Goal: Information Seeking & Learning: Check status

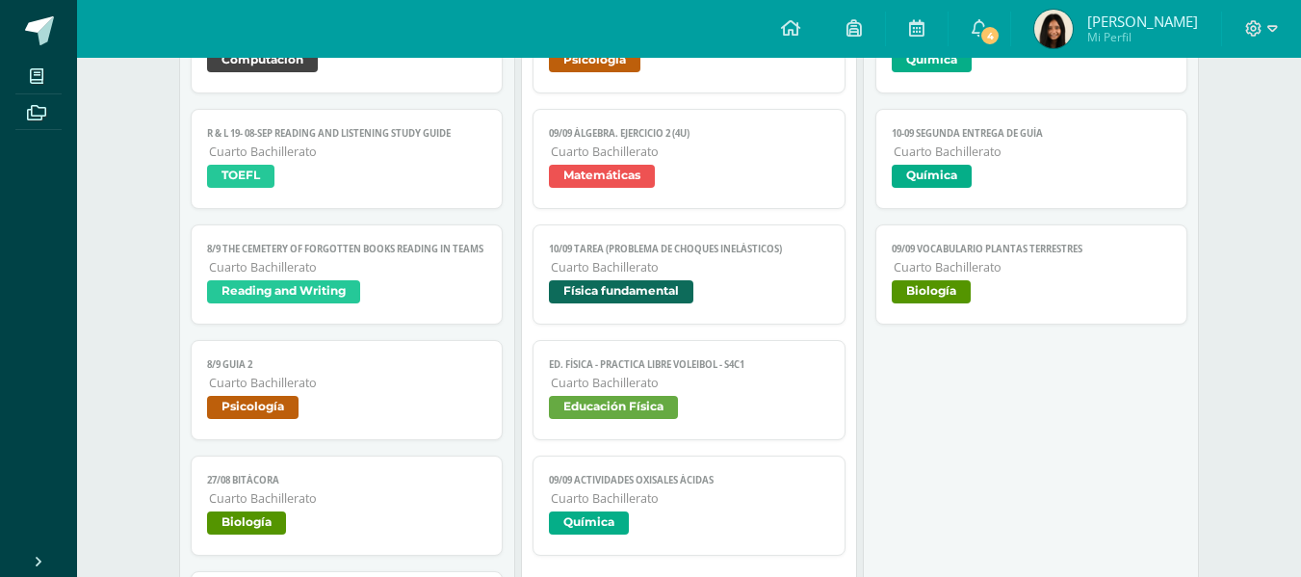
scroll to position [390, 0]
click at [987, 32] on icon at bounding box center [978, 27] width 15 height 17
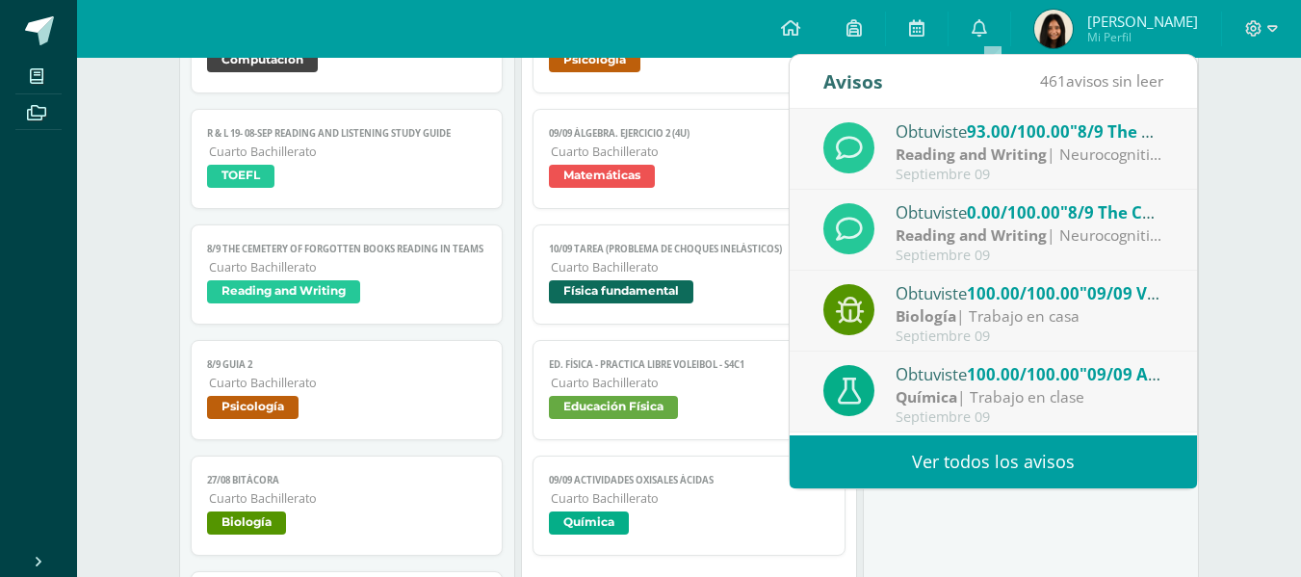
click at [947, 255] on div "Septiembre 09" at bounding box center [1029, 255] width 268 height 16
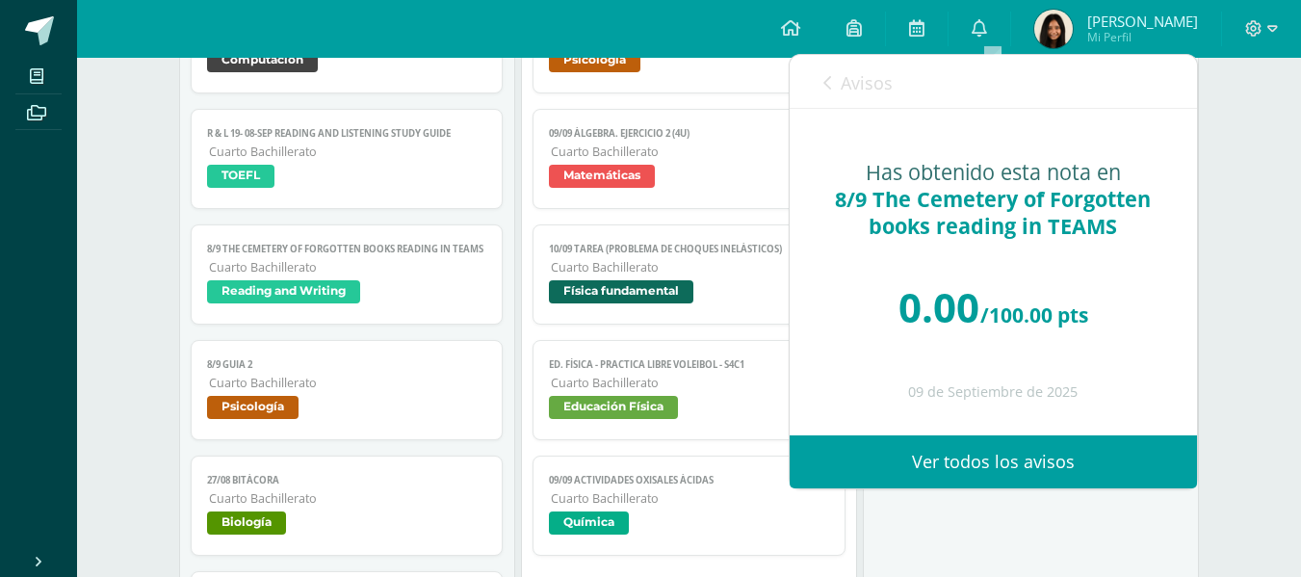
click at [834, 66] on link "Avisos" at bounding box center [857, 82] width 69 height 55
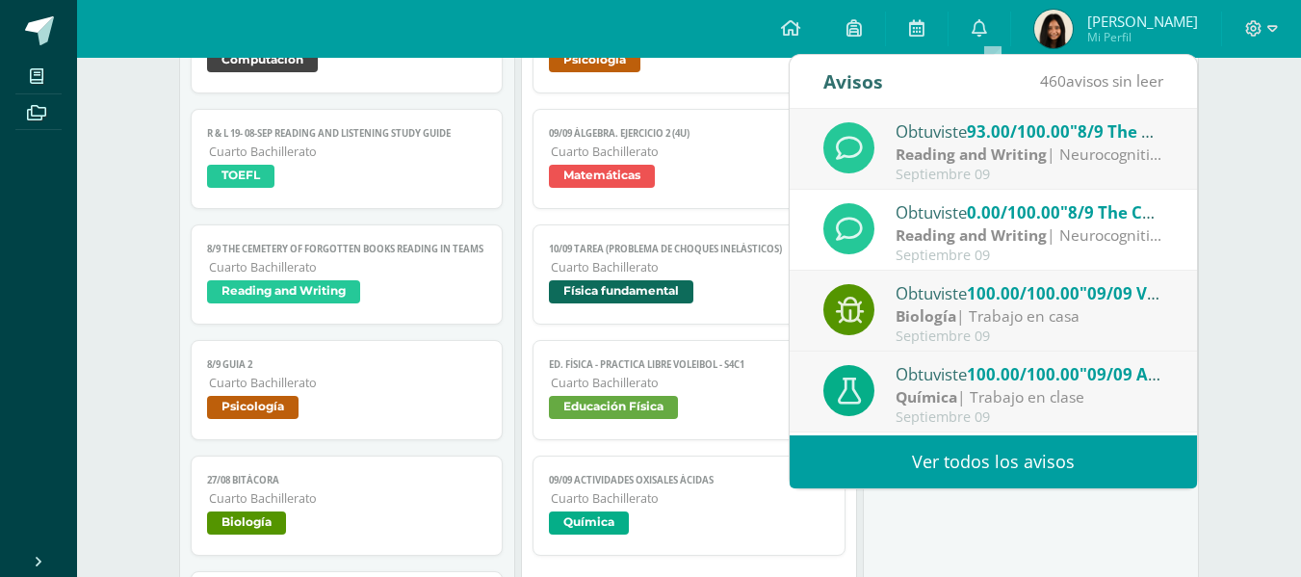
click at [911, 142] on div "Obtuviste 93.00/100.00 "8/9 The Cemetery of Forgotten books reading in TEAMS" e…" at bounding box center [1029, 130] width 268 height 25
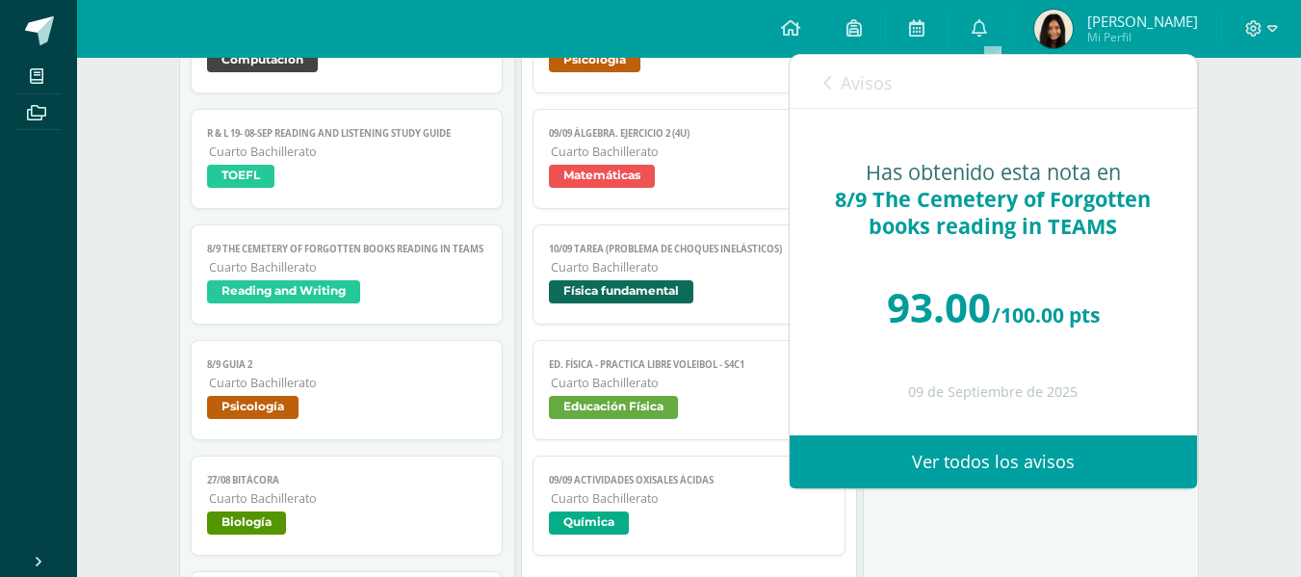
click at [825, 65] on link "Avisos" at bounding box center [857, 82] width 69 height 55
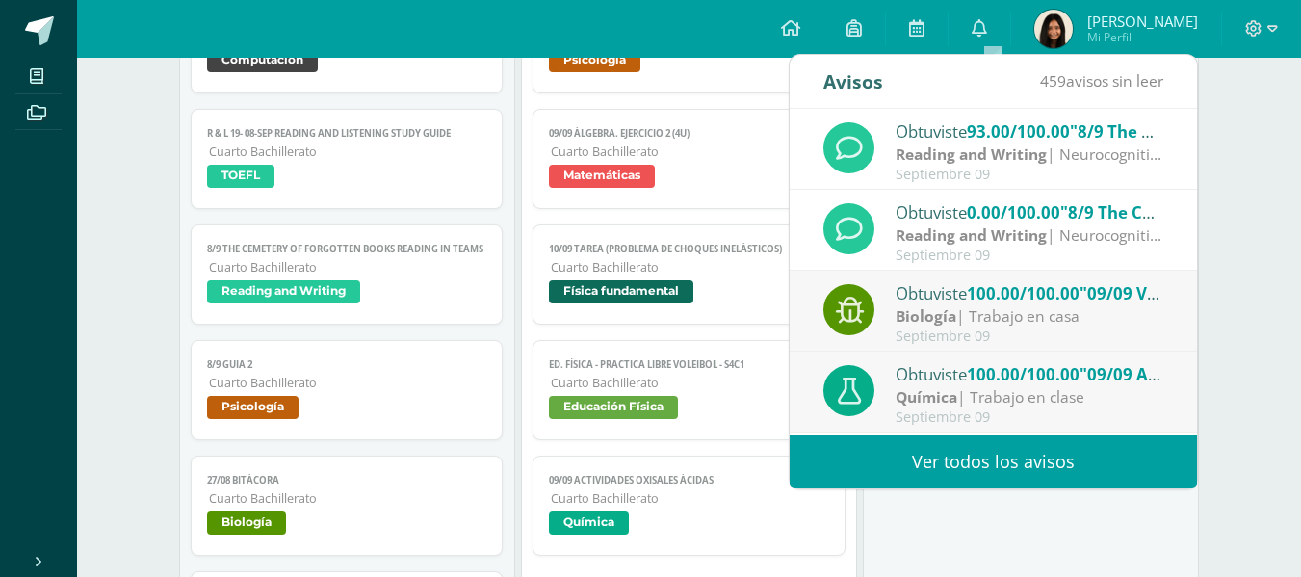
click at [911, 200] on div "Obtuviste 0.00/100.00 "8/9 The Cemetery of Forgotten books reading in TEAMS" en…" at bounding box center [1029, 211] width 268 height 25
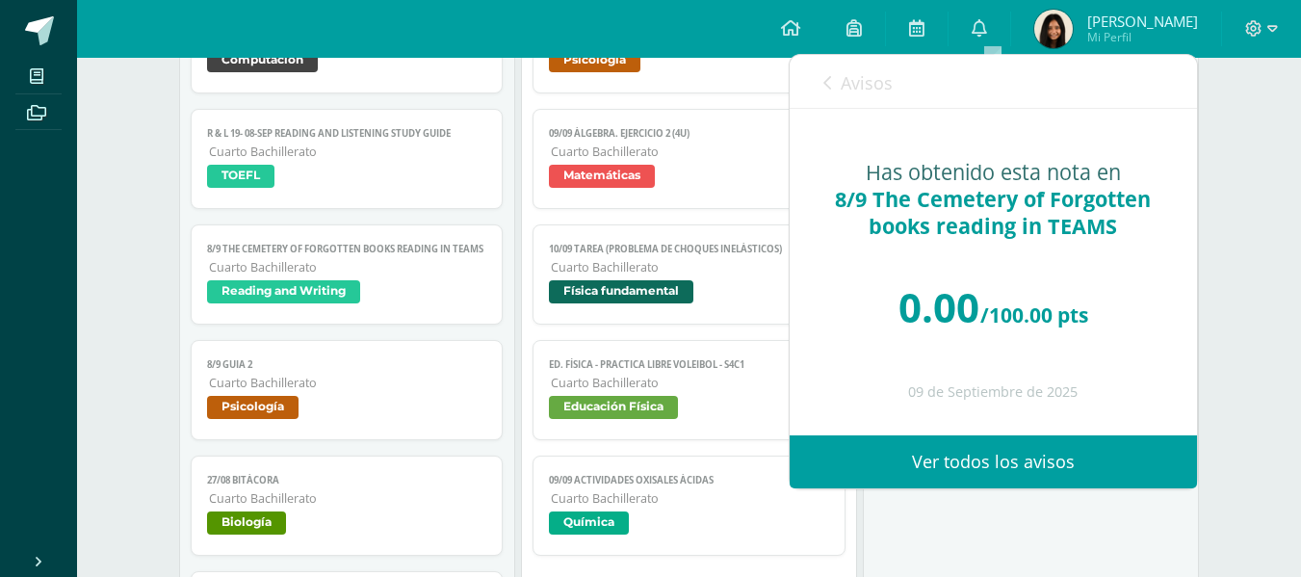
click at [864, 87] on span "Avisos" at bounding box center [867, 82] width 52 height 23
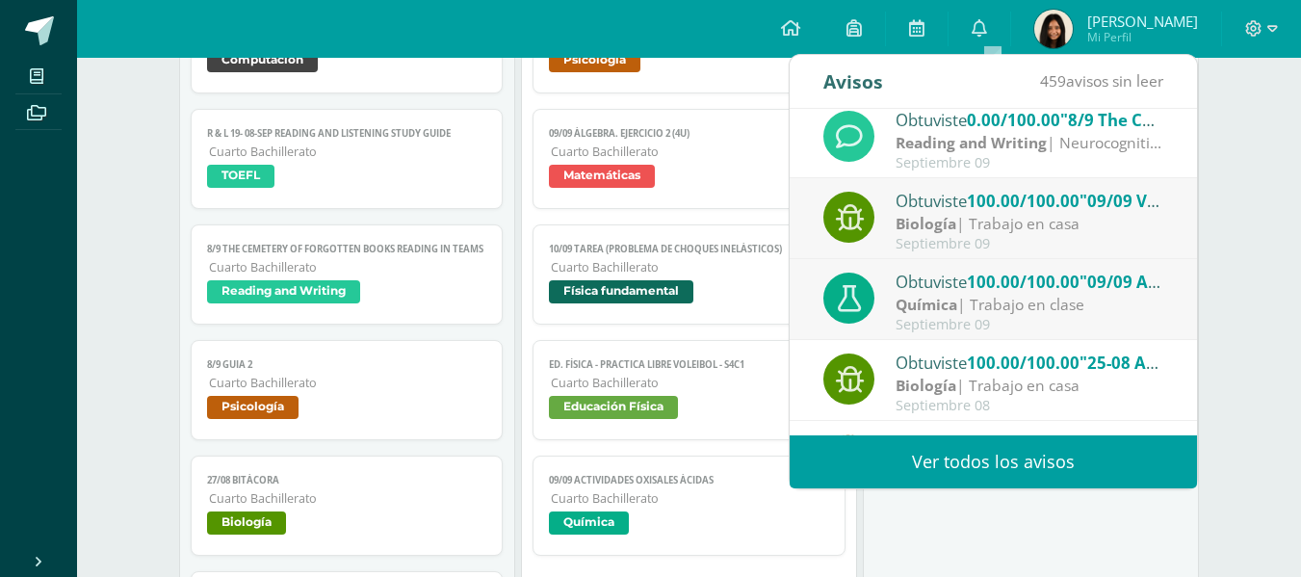
scroll to position [91, 0]
click at [943, 239] on div "Septiembre 09" at bounding box center [1029, 245] width 268 height 16
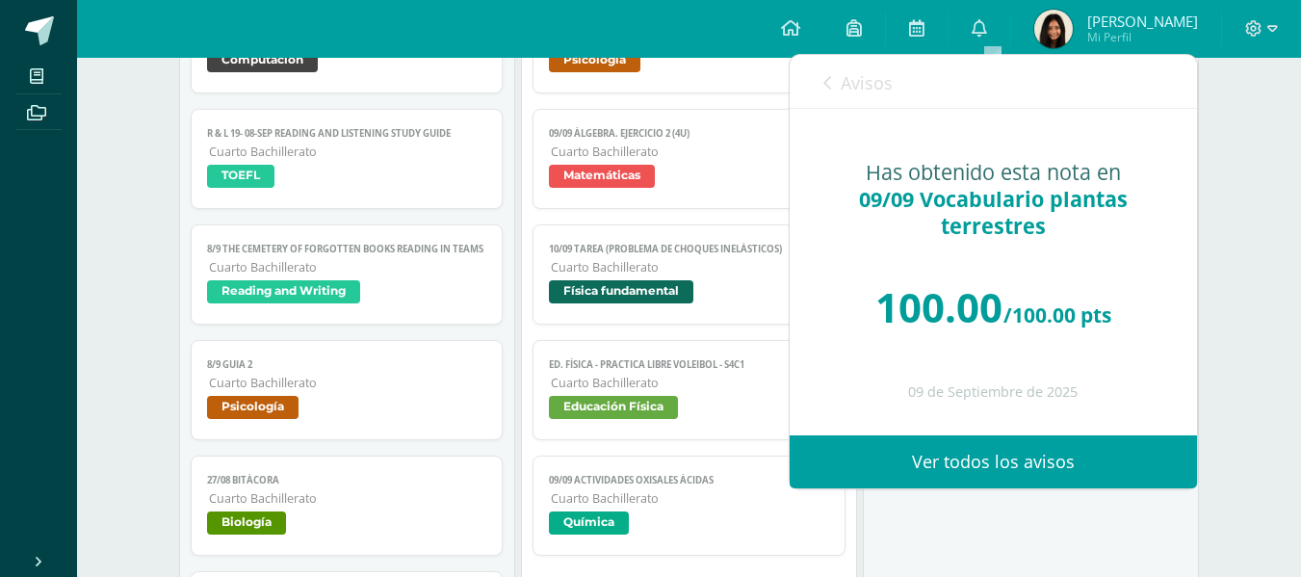
click at [841, 85] on span "Avisos" at bounding box center [867, 82] width 52 height 23
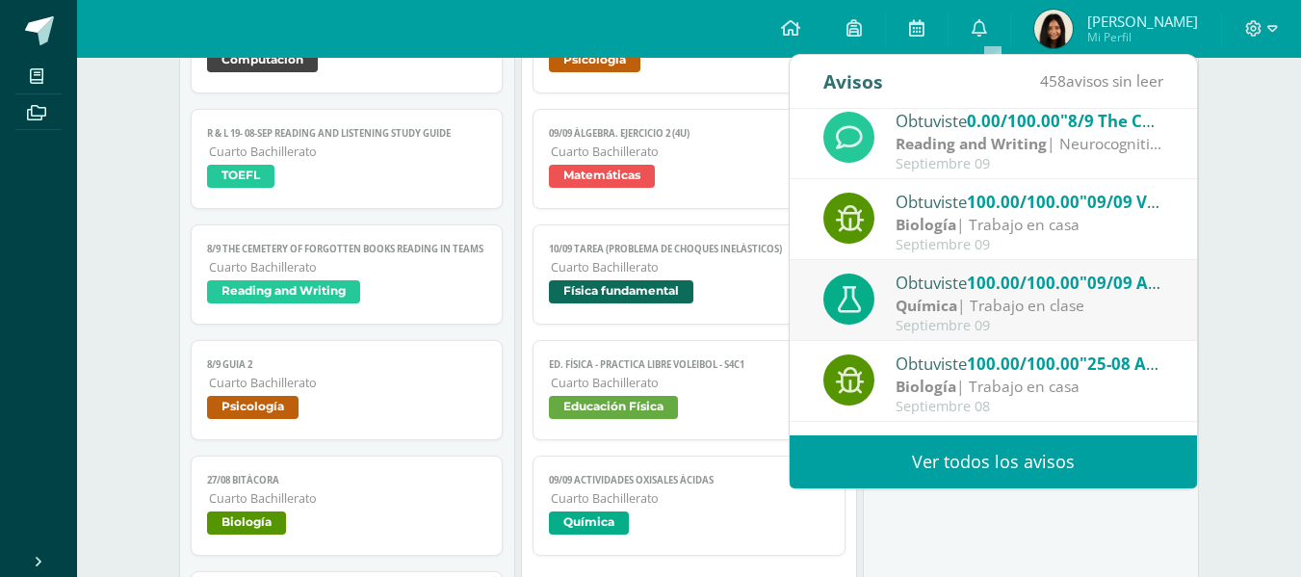
click at [916, 258] on div "Obtuviste 100.00/100.00 "09/09 Vocabulario plantas terrestres" en Biología Biol…" at bounding box center [992, 219] width 407 height 81
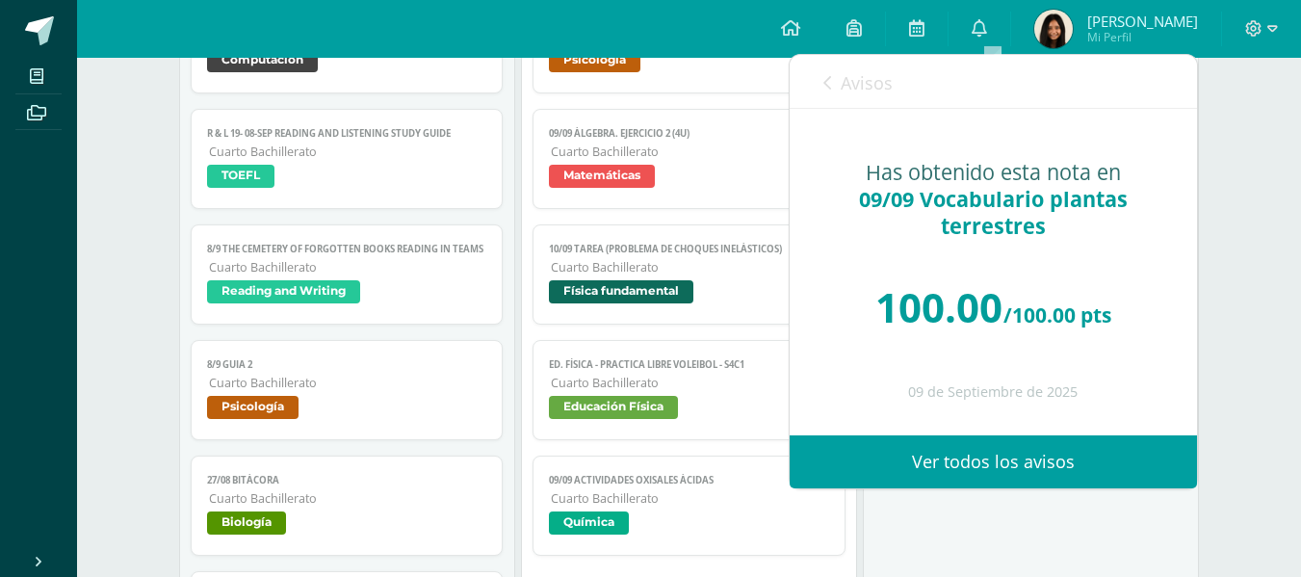
click at [863, 91] on span "Avisos" at bounding box center [867, 82] width 52 height 23
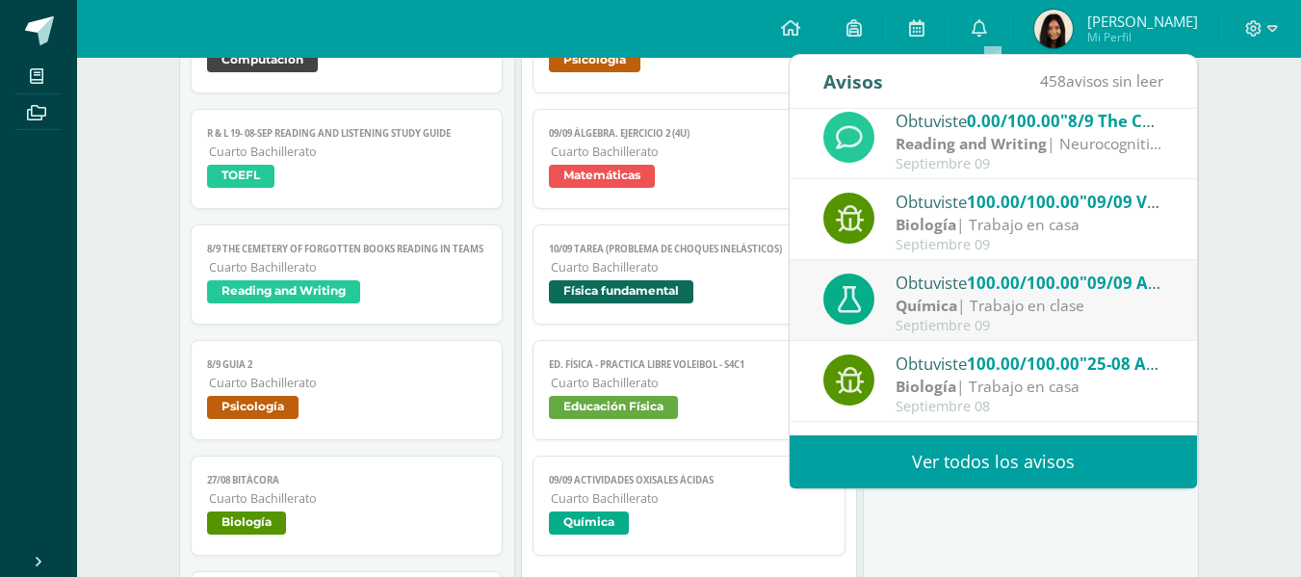
click at [937, 297] on strong "Química" at bounding box center [926, 305] width 62 height 21
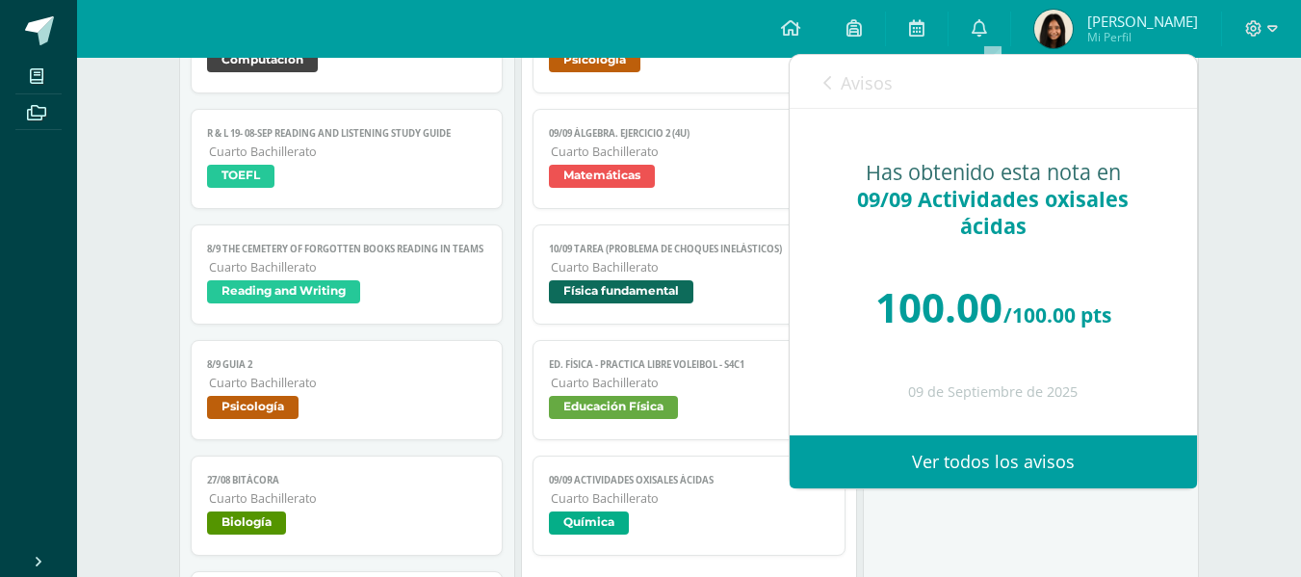
click at [856, 109] on link "Avisos" at bounding box center [857, 82] width 69 height 55
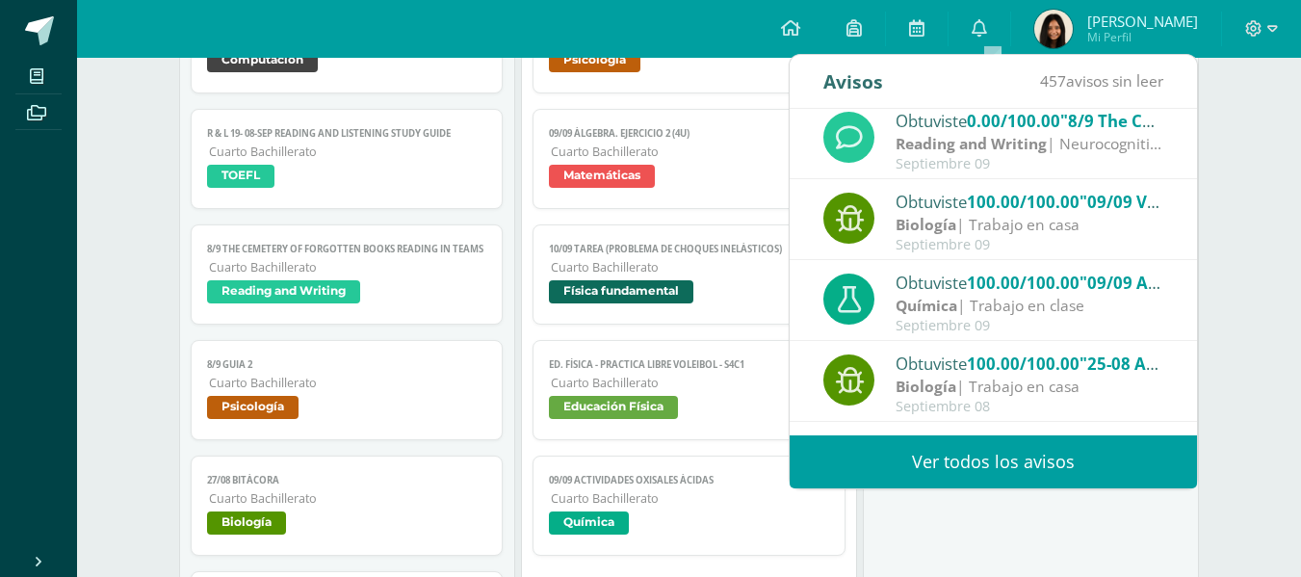
click at [919, 406] on div "Septiembre 08" at bounding box center [1029, 407] width 268 height 16
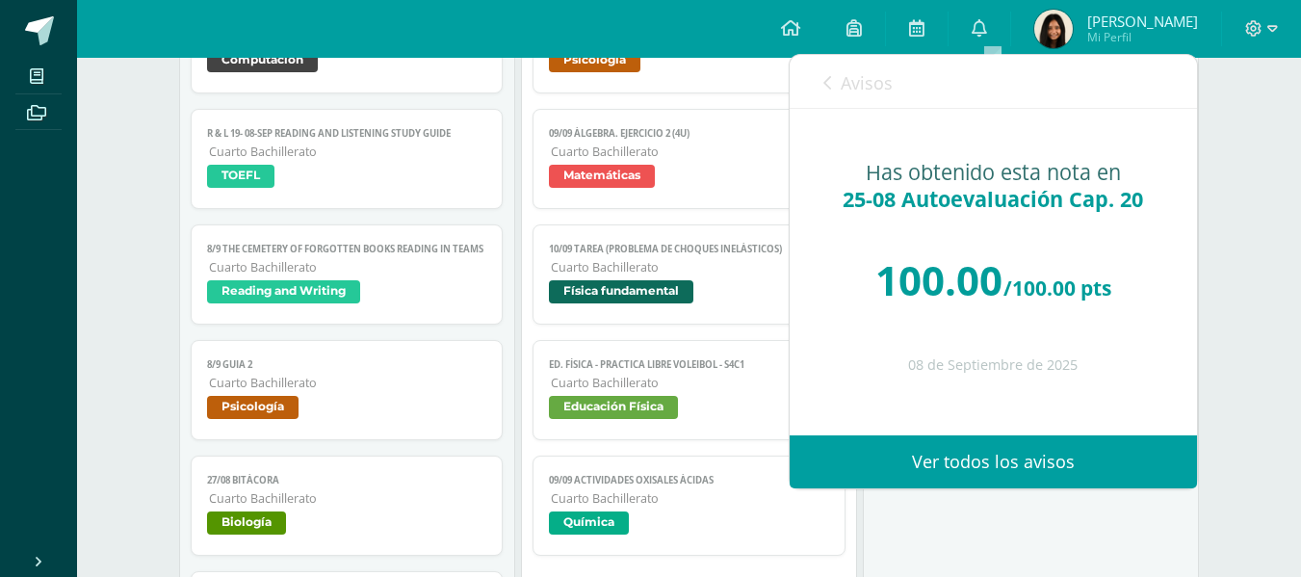
click at [841, 109] on link "Avisos" at bounding box center [857, 82] width 69 height 55
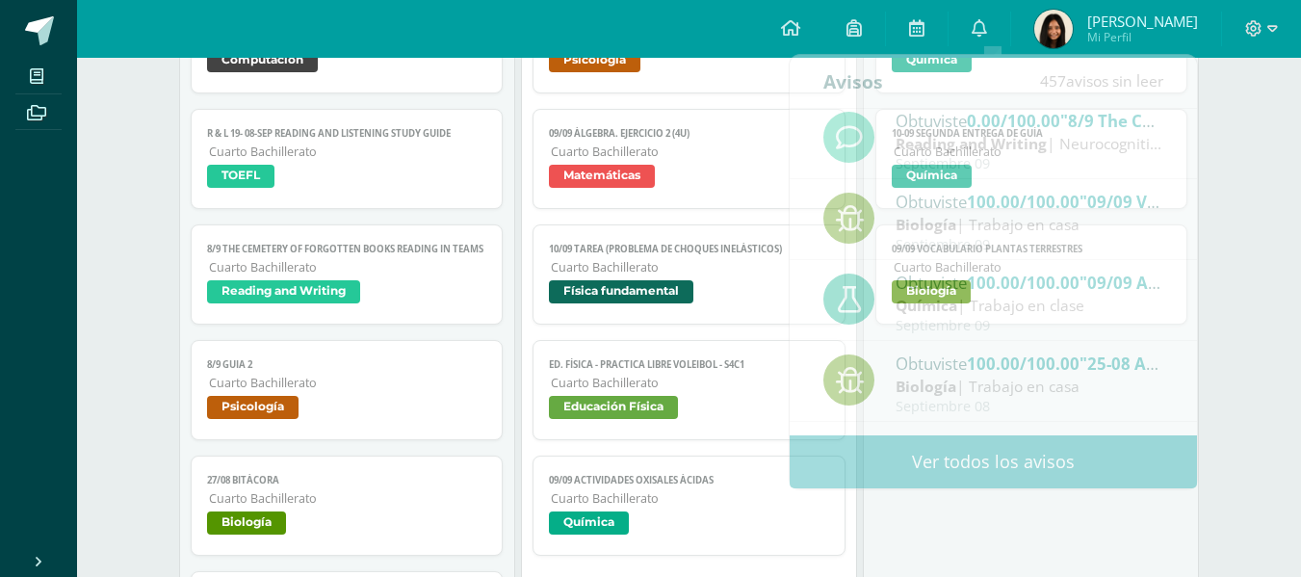
click at [36, 335] on ul "Mis cursos Archivos" at bounding box center [38, 298] width 77 height 480
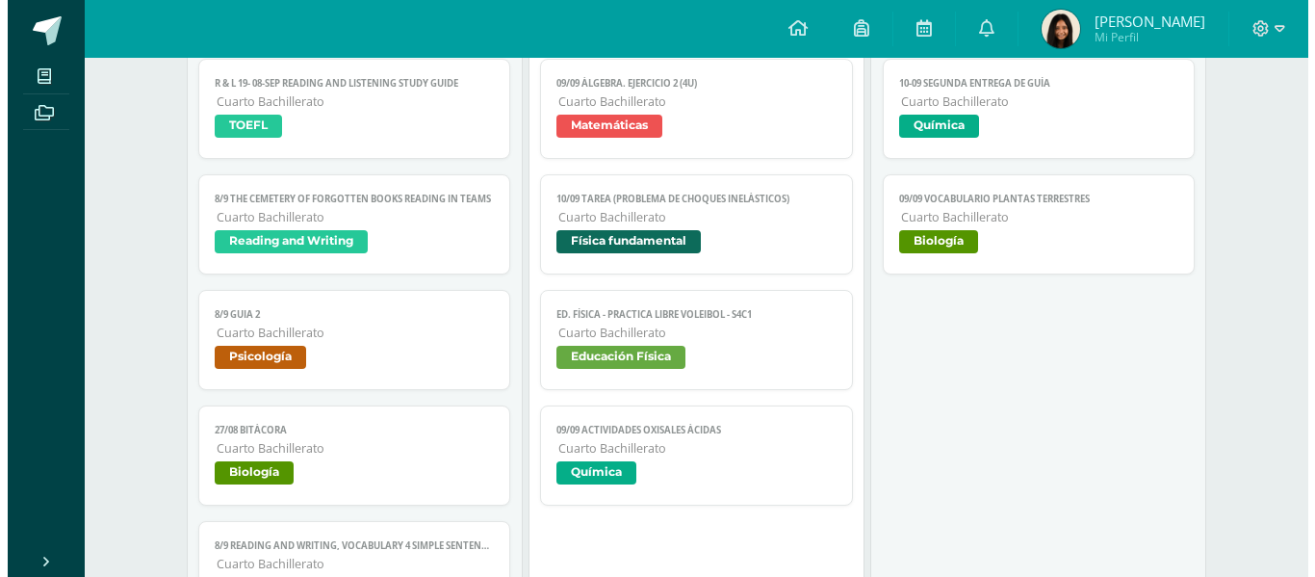
scroll to position [441, 0]
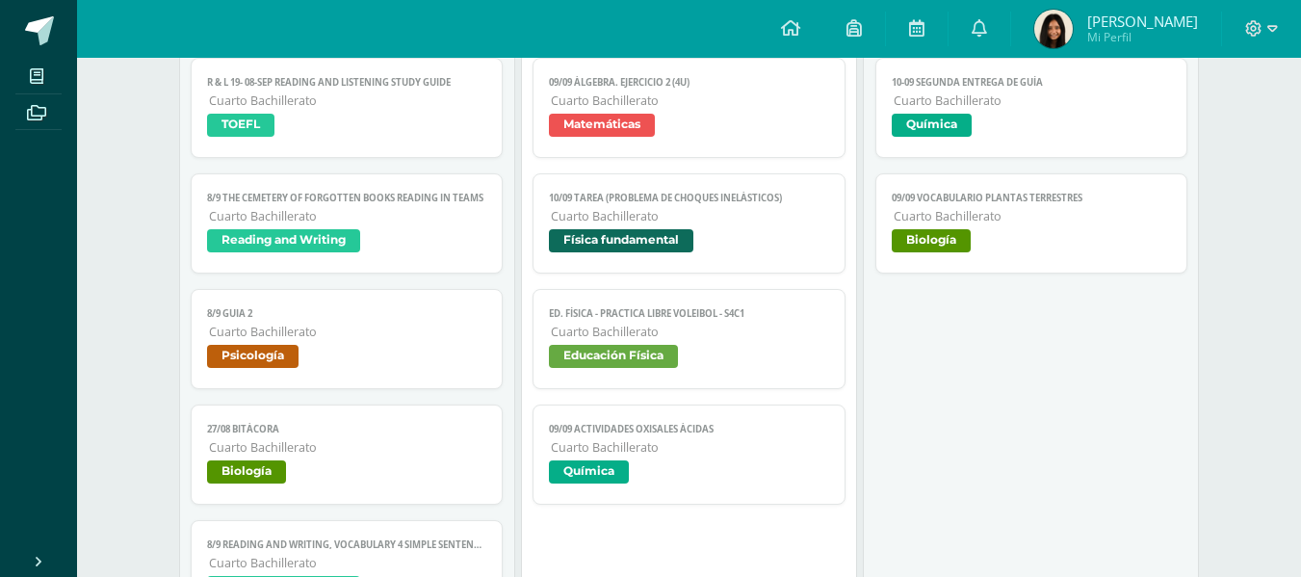
click at [962, 232] on span "Biología" at bounding box center [931, 240] width 79 height 23
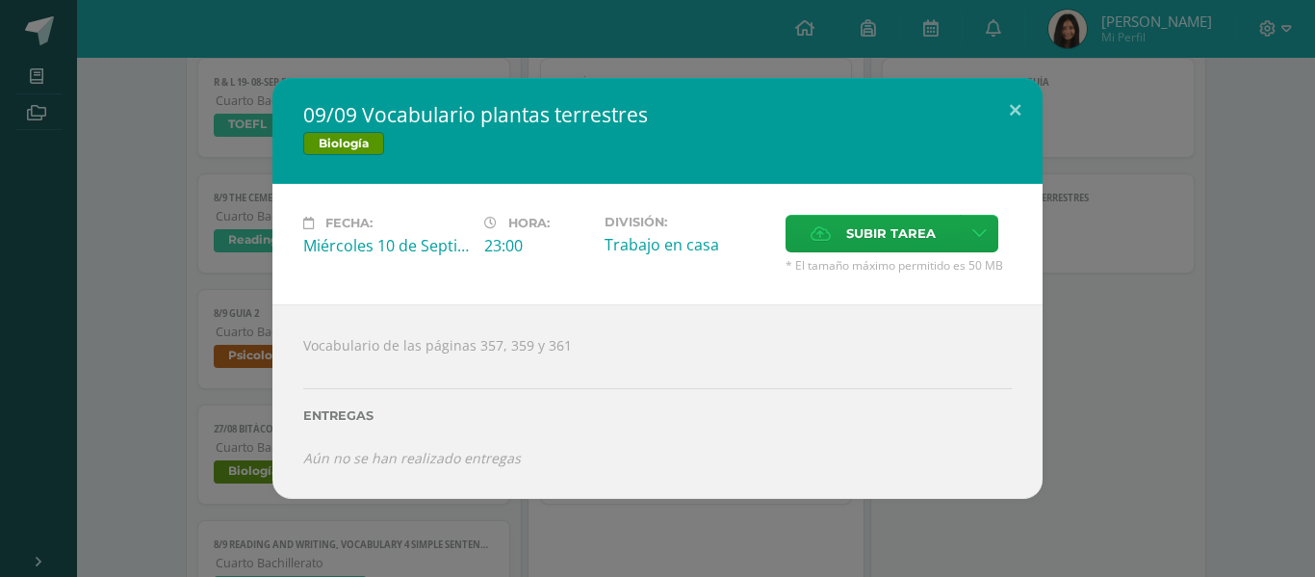
click at [1081, 238] on div "09/09 Vocabulario plantas terrestres Biología Fecha: [DATE] Hora: 23:00 Divisió…" at bounding box center [658, 288] width 1300 height 421
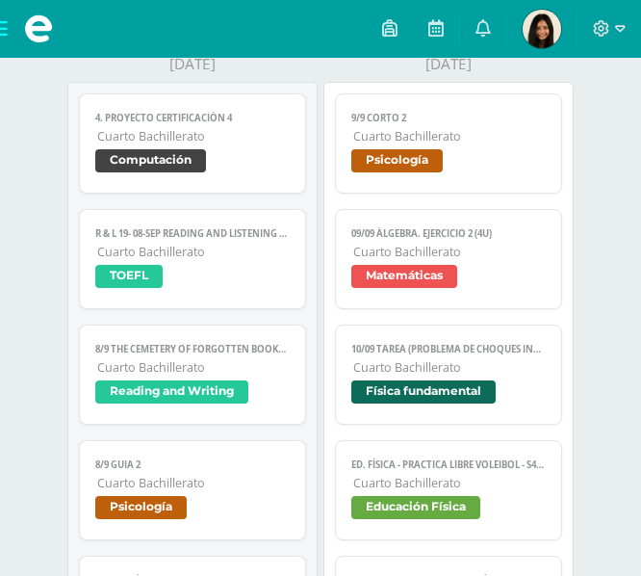
scroll to position [281, 0]
